Goal: Information Seeking & Learning: Check status

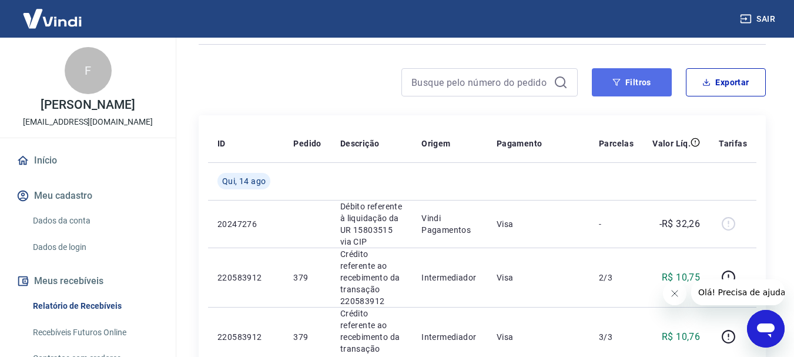
click at [639, 90] on button "Filtros" at bounding box center [632, 82] width 80 height 28
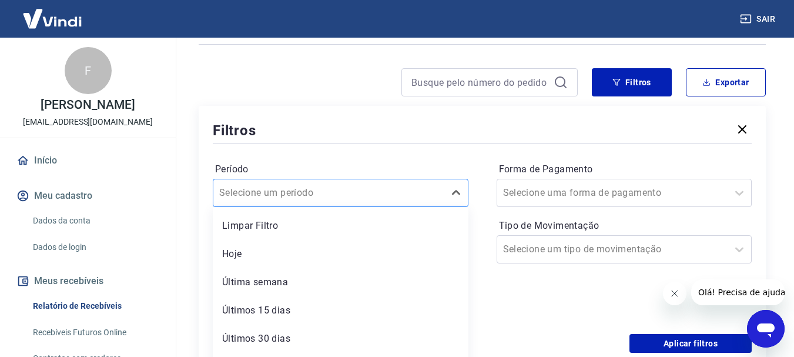
scroll to position [105, 0]
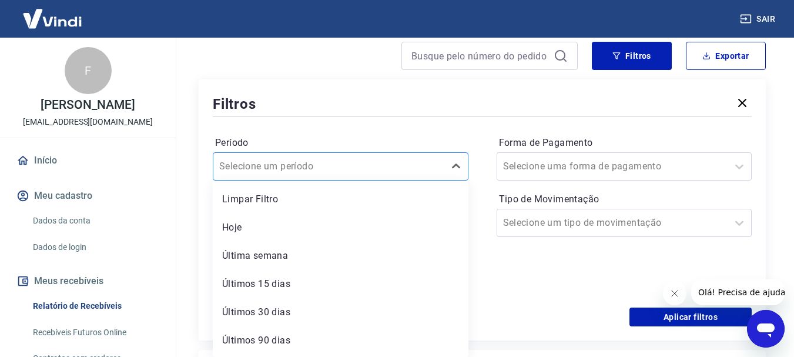
click at [337, 180] on div "option Limpar Filtro focused, 1 of 7. 7 results available. Use Up and Down to c…" at bounding box center [341, 166] width 256 height 28
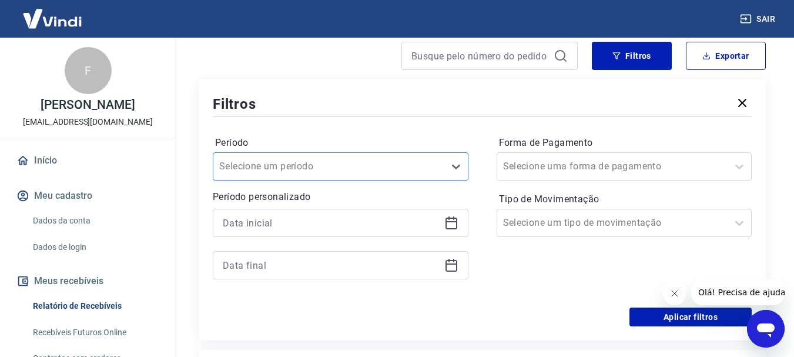
click at [439, 170] on div "Selecione um período" at bounding box center [328, 166] width 231 height 21
click at [319, 229] on input at bounding box center [331, 223] width 217 height 18
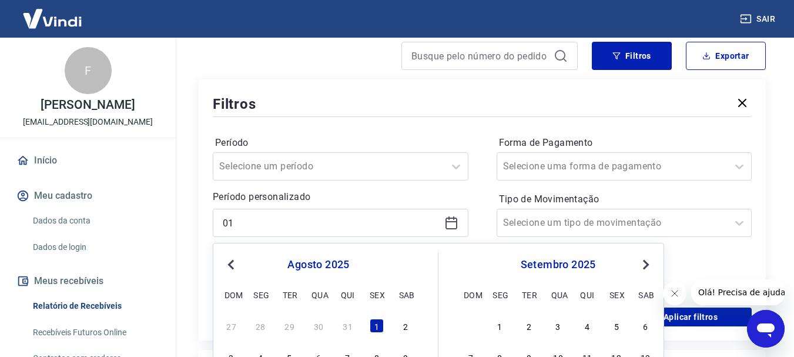
drag, startPoint x: 231, startPoint y: 266, endPoint x: 409, endPoint y: 183, distance: 196.1
click at [232, 265] on span "Previous Month" at bounding box center [232, 264] width 0 height 14
click at [444, 224] on icon at bounding box center [451, 223] width 14 height 14
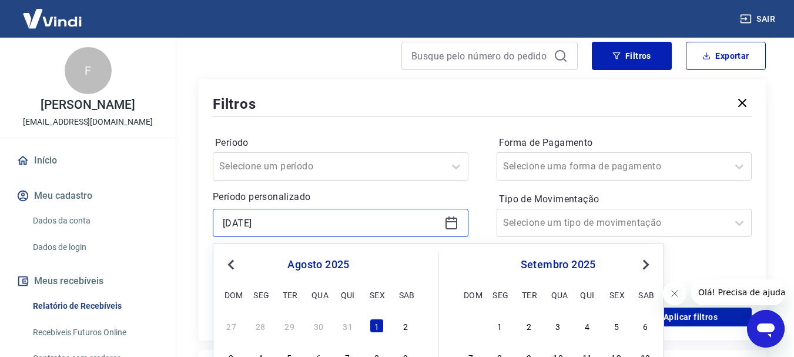
scroll to position [261, 0]
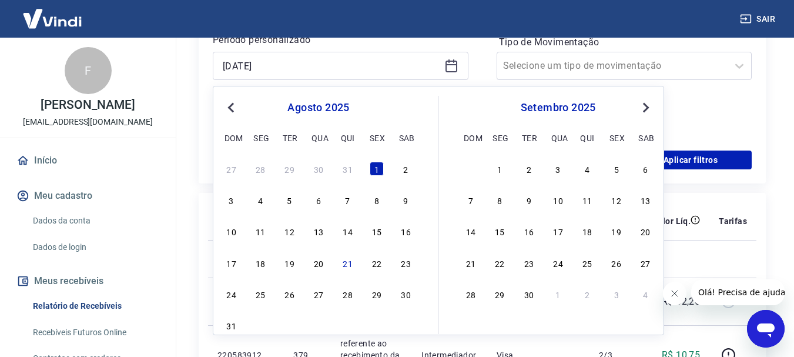
click at [232, 105] on span "Previous Month" at bounding box center [232, 107] width 0 height 14
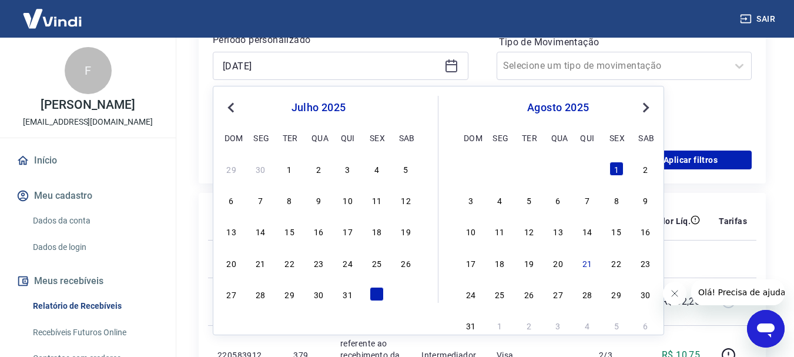
click at [232, 105] on span "Previous Month" at bounding box center [232, 107] width 0 height 14
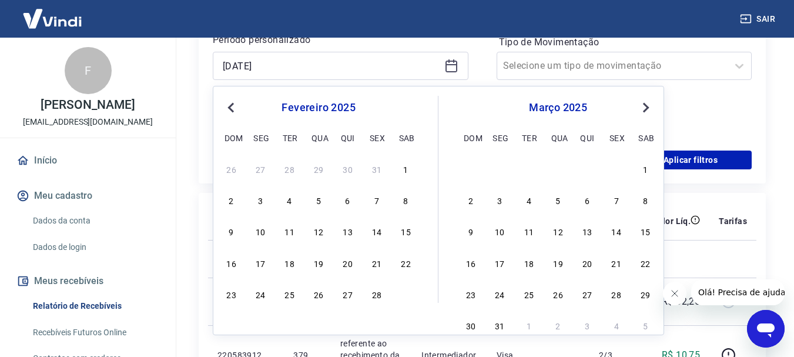
click at [232, 105] on span "Previous Month" at bounding box center [232, 107] width 0 height 14
click at [321, 167] on div "1" at bounding box center [318, 169] width 14 height 14
click at [375, 295] on p "Débito referente à liquidação da UR 15803515 via CIP" at bounding box center [371, 301] width 62 height 47
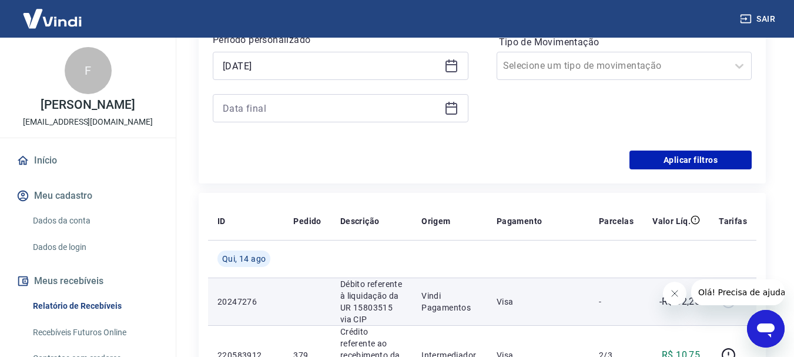
type input "[DATE]"
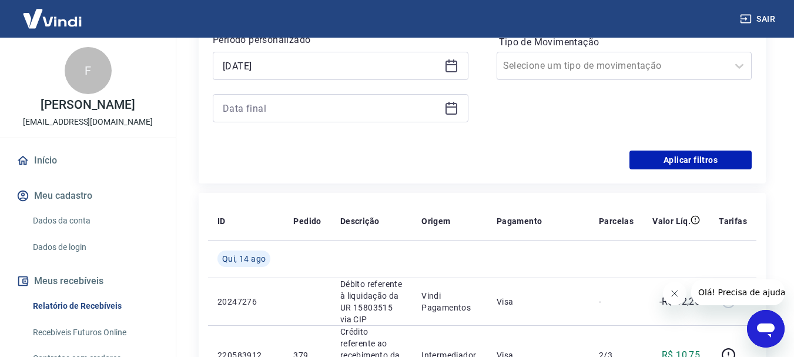
click at [450, 107] on icon at bounding box center [451, 106] width 12 height 1
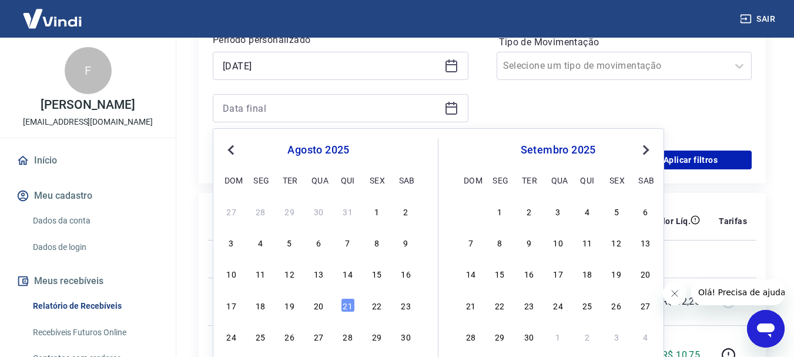
click at [227, 149] on button "Previous Month" at bounding box center [231, 150] width 14 height 14
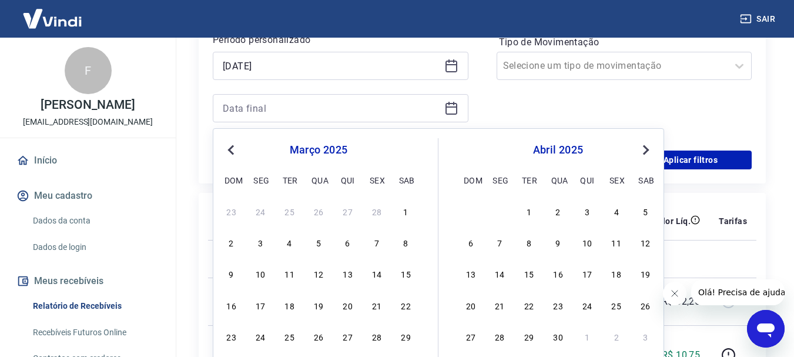
click at [227, 149] on button "Previous Month" at bounding box center [231, 150] width 14 height 14
click at [375, 331] on div "31" at bounding box center [377, 336] width 14 height 14
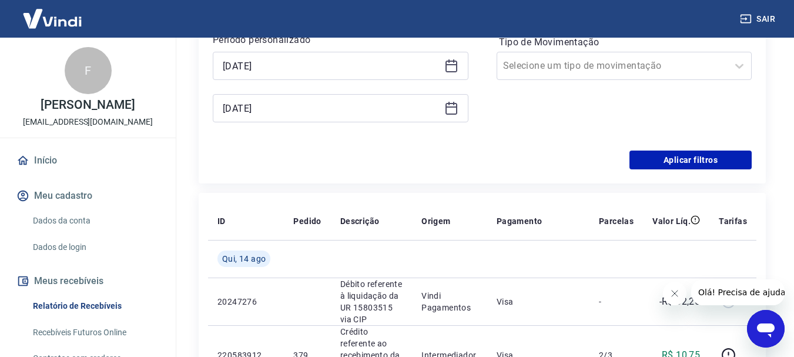
type input "[DATE]"
click at [556, 66] on input "Tipo de Movimentação" at bounding box center [562, 66] width 119 height 14
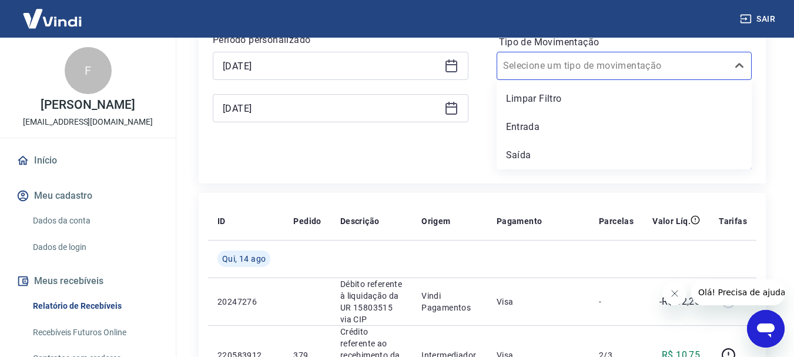
click at [445, 142] on div "Período Selecione um período Período personalizado Selected date: [DATE] [DATE]…" at bounding box center [482, 56] width 539 height 188
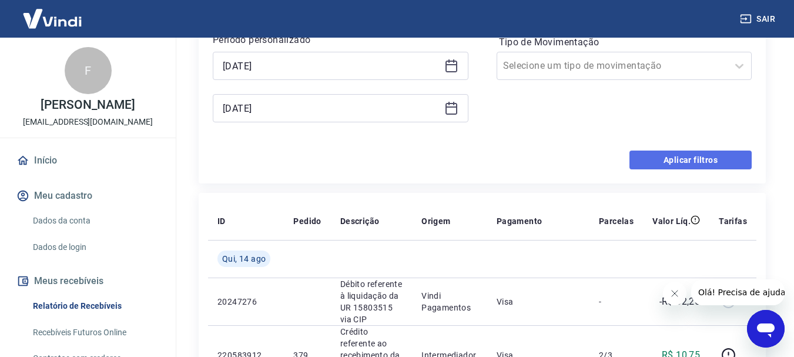
click at [683, 155] on button "Aplicar filtros" at bounding box center [690, 159] width 122 height 19
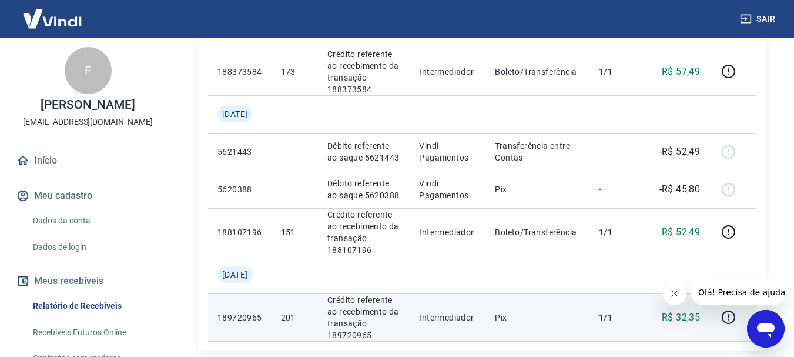
scroll to position [1362, 0]
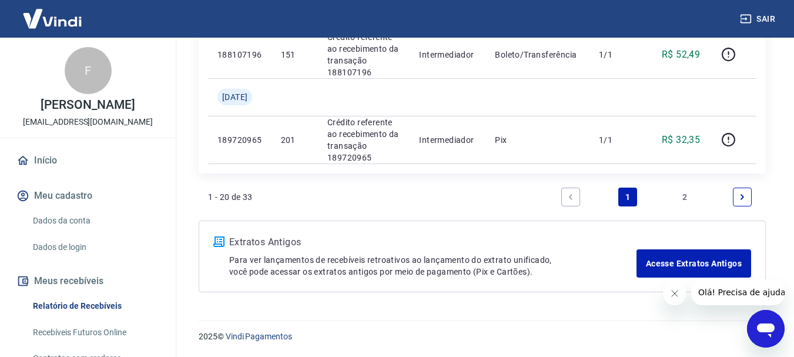
click at [681, 196] on link "2" at bounding box center [685, 196] width 19 height 19
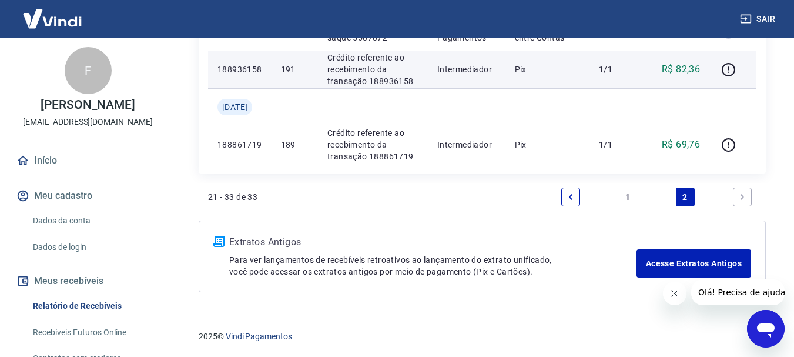
scroll to position [597, 0]
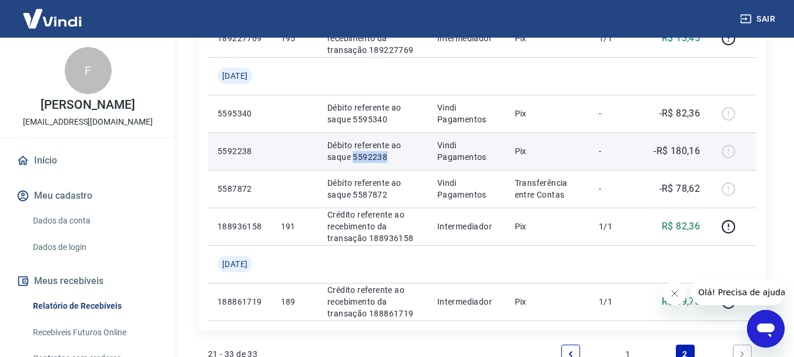
drag, startPoint x: 360, startPoint y: 155, endPoint x: 394, endPoint y: 156, distance: 34.1
click at [394, 156] on p "Débito referente ao saque 5592238" at bounding box center [372, 150] width 91 height 23
copy p "5592238"
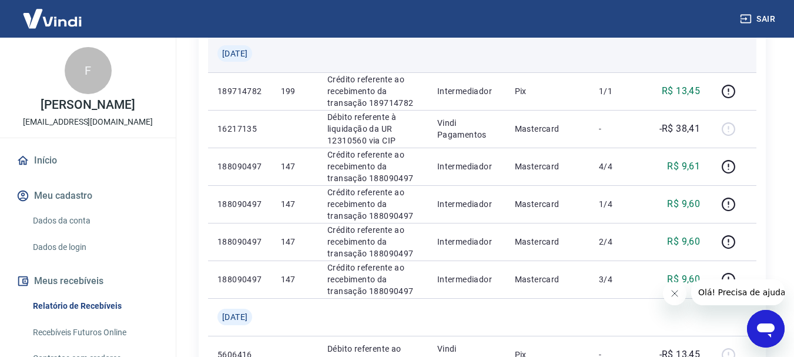
scroll to position [0, 0]
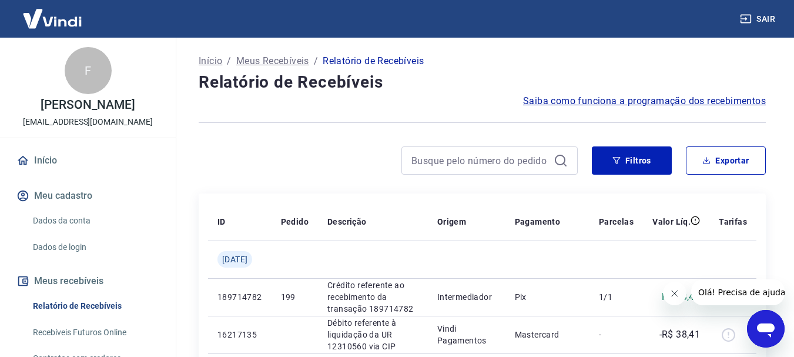
click at [560, 102] on span "Saiba como funciona a programação dos recebimentos" at bounding box center [644, 101] width 243 height 14
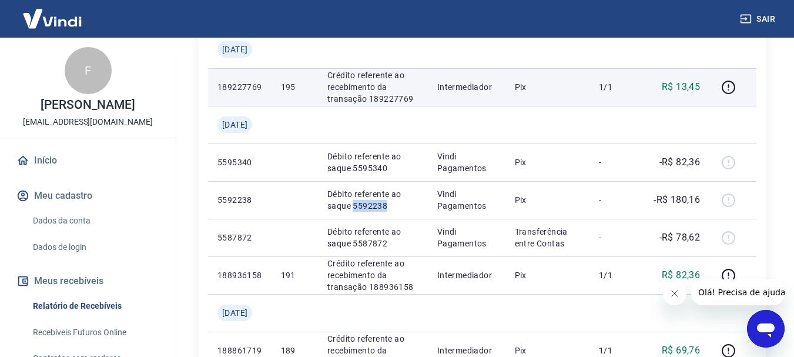
scroll to position [627, 0]
